Goal: Transaction & Acquisition: Purchase product/service

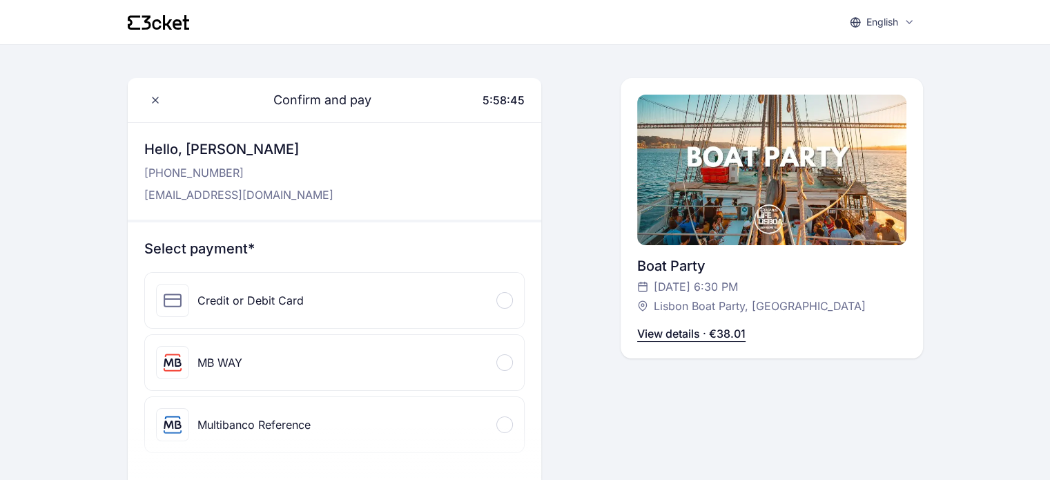
click at [387, 289] on div "Credit or Debit Card" at bounding box center [334, 300] width 379 height 55
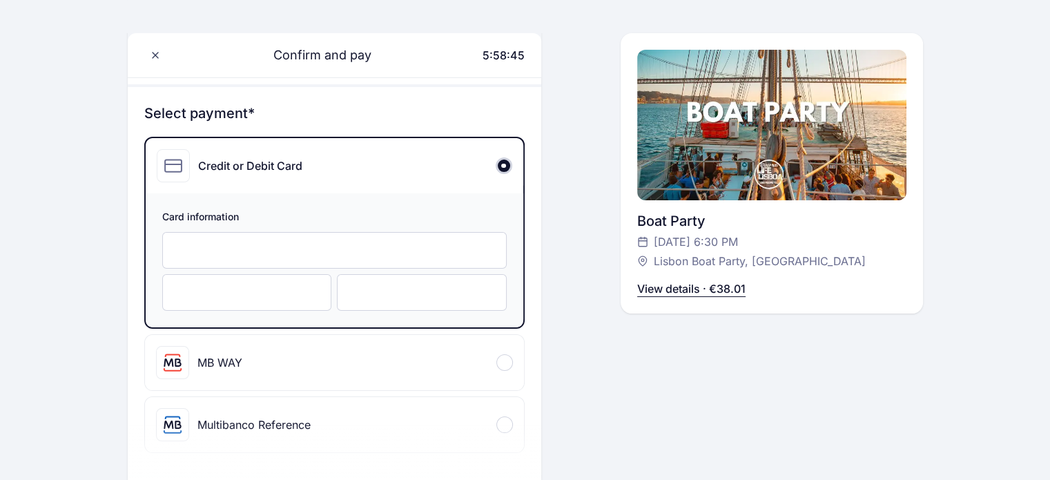
scroll to position [138, 0]
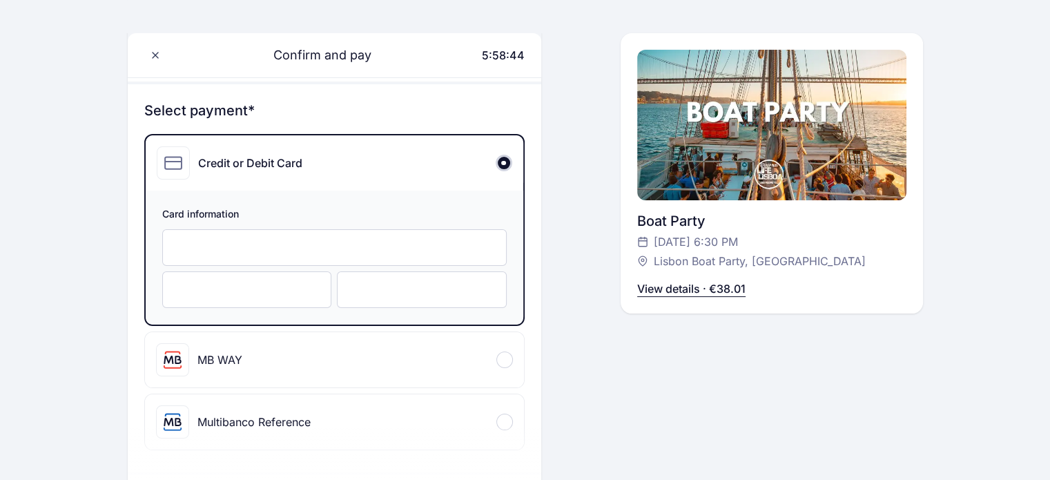
click at [282, 254] on div at bounding box center [334, 247] width 344 height 37
click at [585, 220] on div "Confirm and pay 5:58:15 Hello, [PERSON_NAME] [PHONE_NUMBER] [EMAIL_ADDRESS][DOM…" at bounding box center [525, 411] width 795 height 942
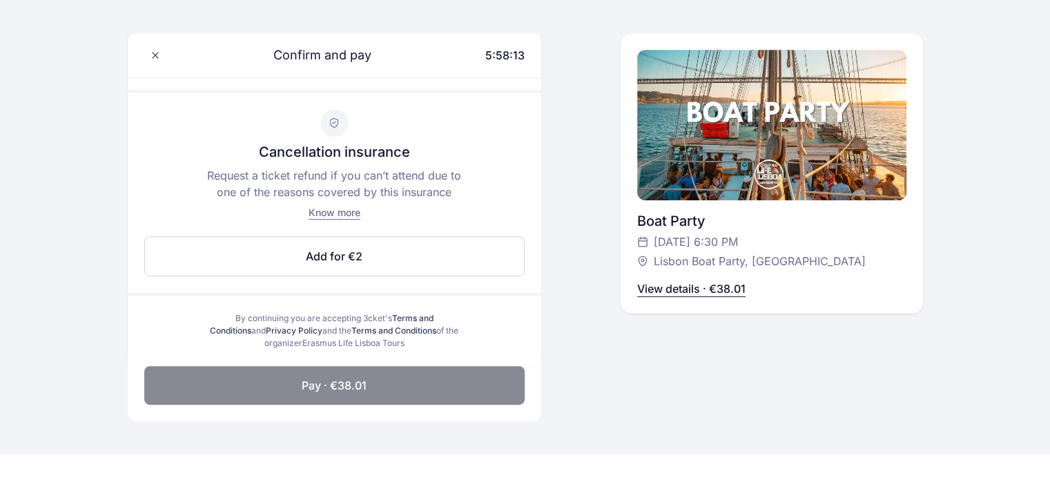
scroll to position [690, 0]
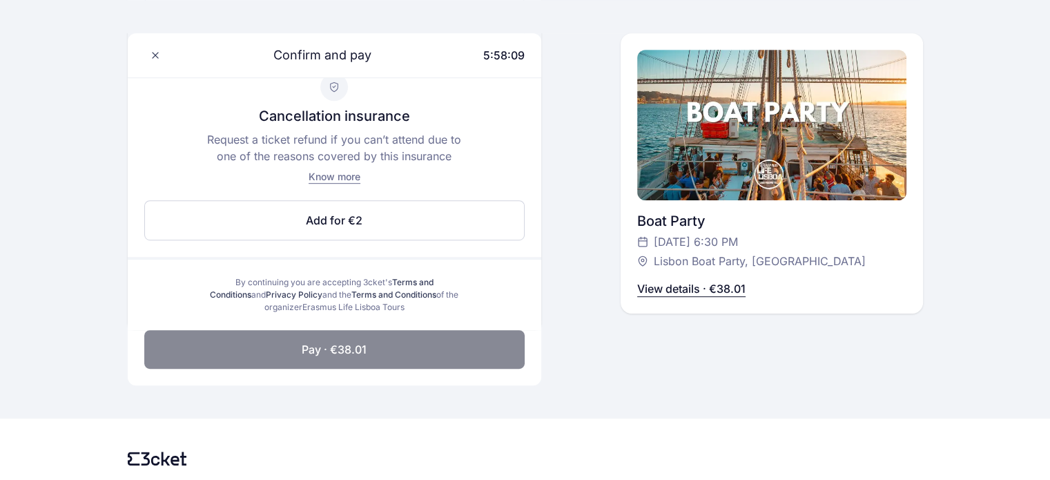
click at [406, 353] on button "Pay · €38.01" at bounding box center [334, 349] width 380 height 39
